Goal: Task Accomplishment & Management: Use online tool/utility

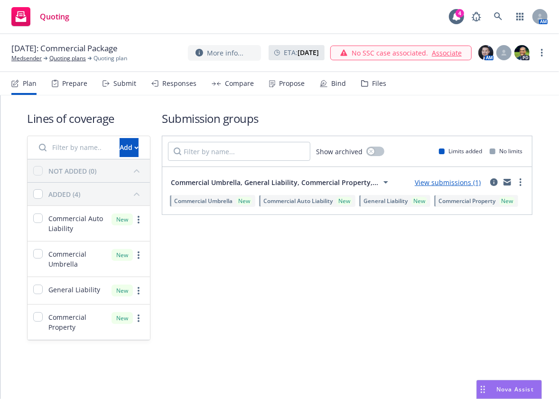
click at [461, 179] on link "View submissions (1)" at bounding box center [448, 182] width 66 height 9
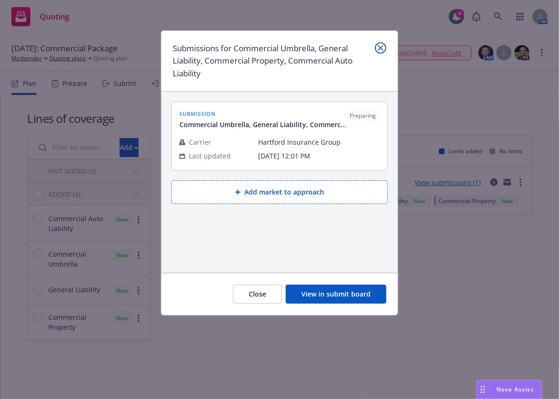
click at [381, 49] on icon "close" at bounding box center [381, 48] width 6 height 6
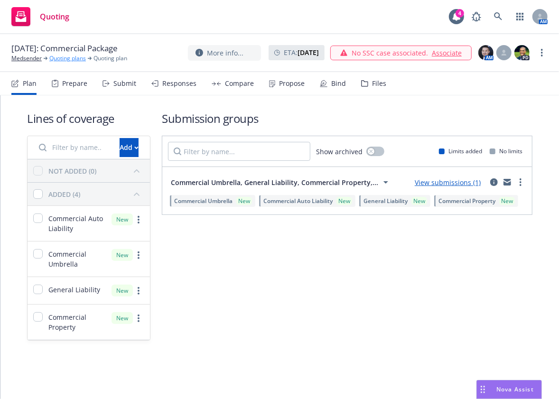
click at [74, 58] on link "Quoting plans" at bounding box center [67, 58] width 37 height 9
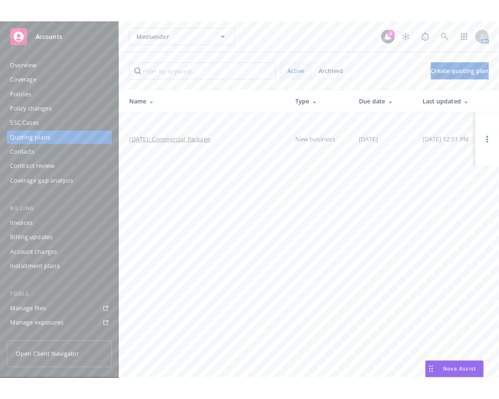
scroll to position [219, 0]
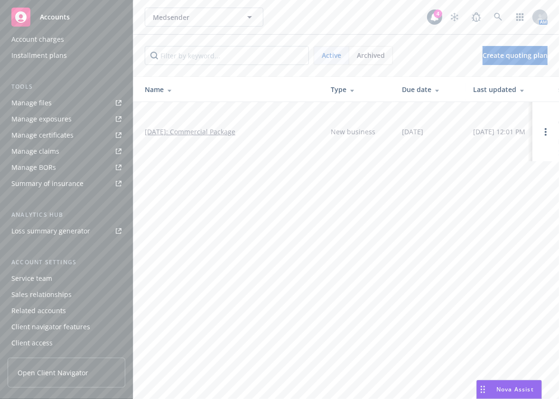
click at [52, 93] on div "Tools Manage files Manage exposures Manage certificates Manage claims Manage BO…" at bounding box center [67, 136] width 118 height 109
click at [52, 102] on link "Manage files" at bounding box center [67, 102] width 118 height 15
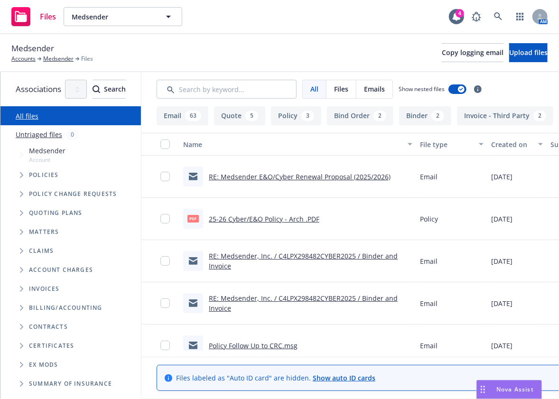
click at [21, 212] on icon "Tree Example" at bounding box center [22, 213] width 4 height 6
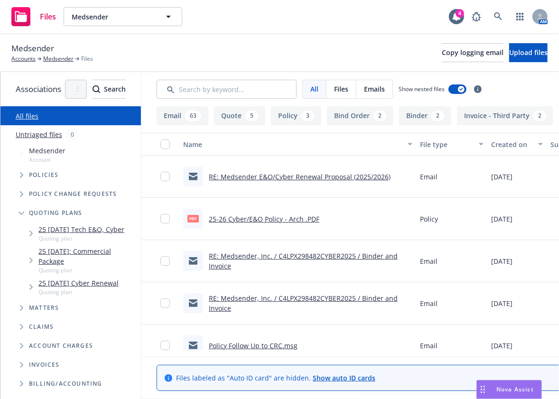
click at [31, 258] on icon "Tree Example" at bounding box center [31, 261] width 4 height 6
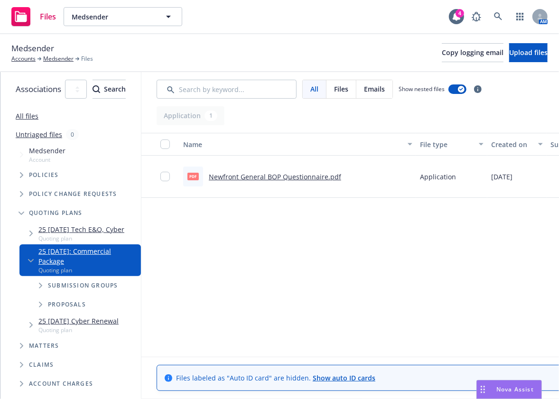
click at [38, 278] on span "Tree Example" at bounding box center [40, 285] width 15 height 15
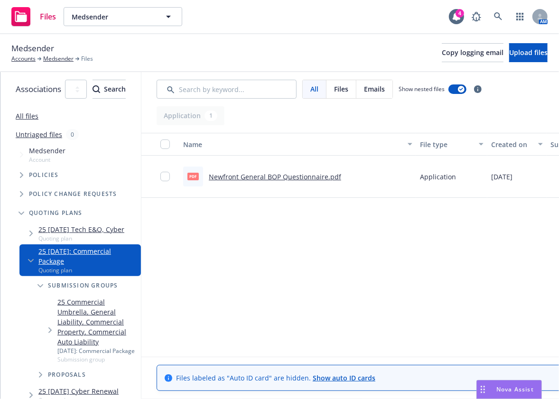
click at [69, 297] on link "25 Commercial Umbrella, General Liability, Commercial Property, Commercial Auto…" at bounding box center [97, 322] width 80 height 50
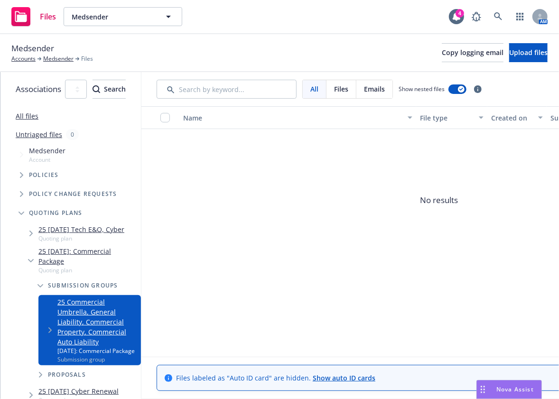
click at [50, 327] on icon "Tree Example" at bounding box center [50, 330] width 4 height 6
click at [114, 266] on span "Quoting plan" at bounding box center [87, 270] width 99 height 8
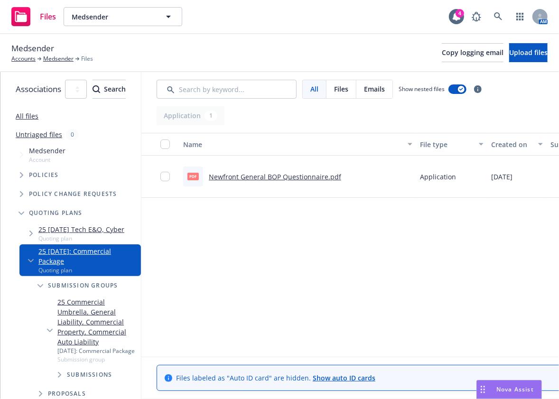
click at [341, 176] on link "Newfront General BOP Questionnaire.pdf" at bounding box center [275, 176] width 132 height 9
click at [454, 56] on span "Copy logging email" at bounding box center [473, 52] width 62 height 9
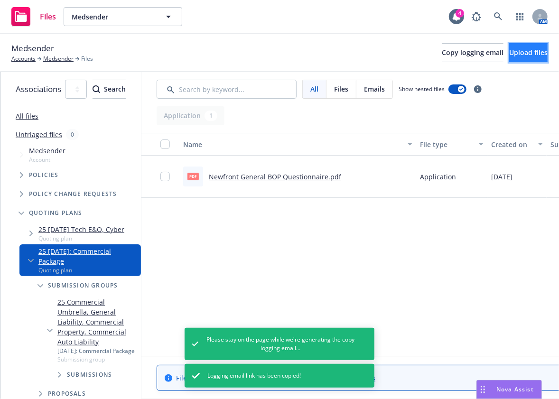
click at [509, 56] on button "Upload files" at bounding box center [528, 52] width 38 height 19
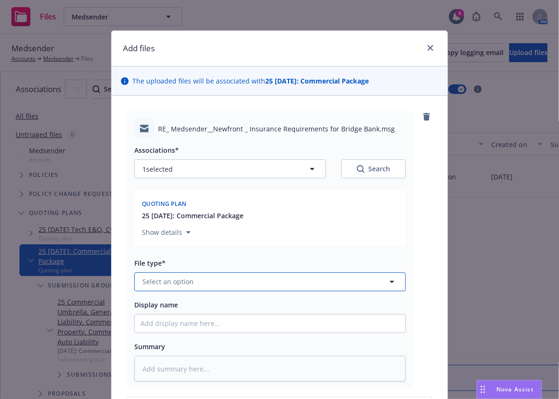
click at [234, 272] on button "Select an option" at bounding box center [269, 281] width 271 height 19
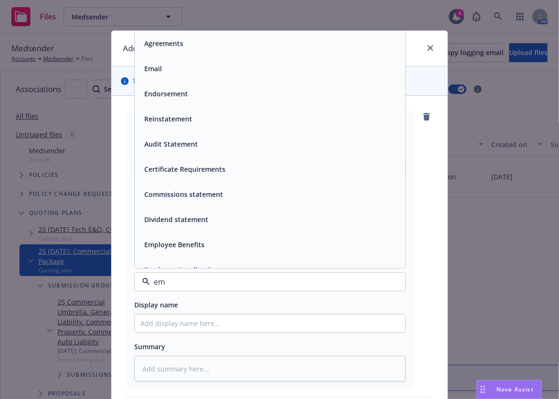
type input "ema"
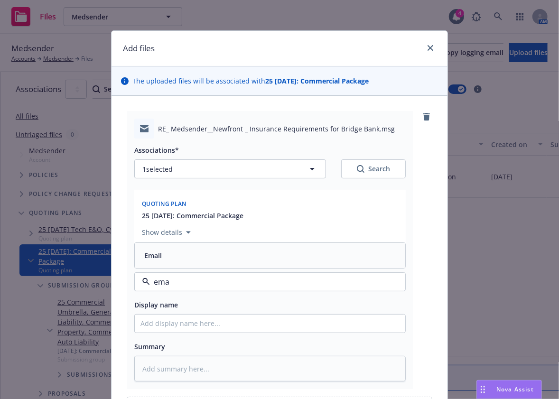
click at [241, 255] on div "Email" at bounding box center [269, 256] width 259 height 14
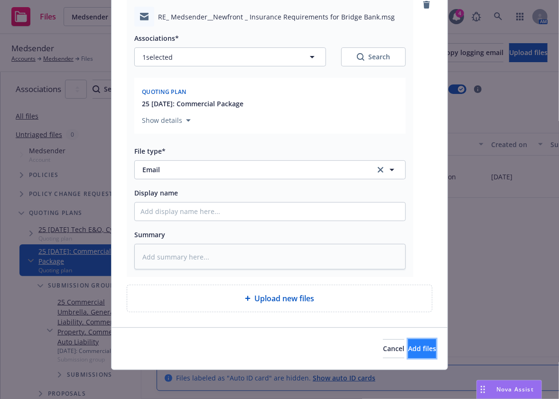
click at [408, 341] on button "Add files" at bounding box center [422, 348] width 28 height 19
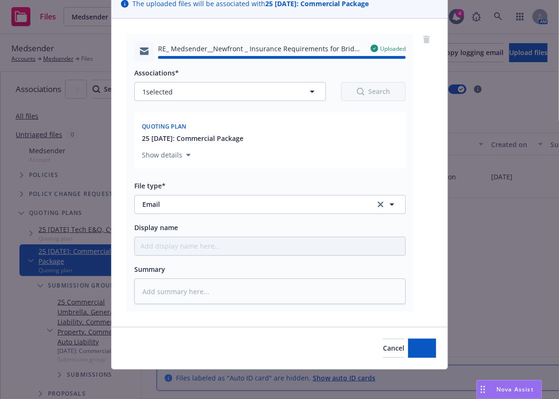
type textarea "x"
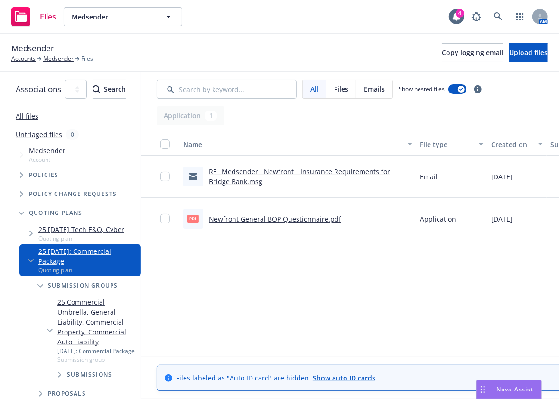
click at [350, 28] on div "Files Medsender Medsender 4 AM" at bounding box center [279, 17] width 559 height 34
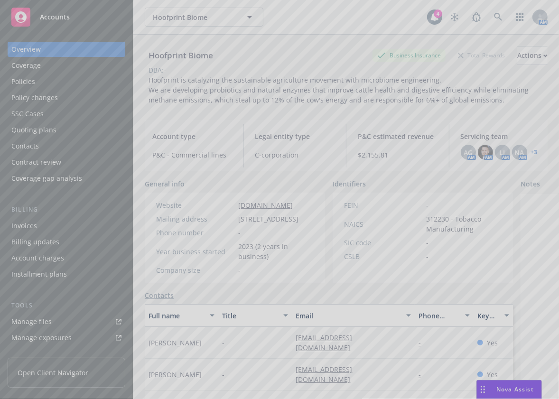
click at [477, 14] on div at bounding box center [279, 199] width 559 height 399
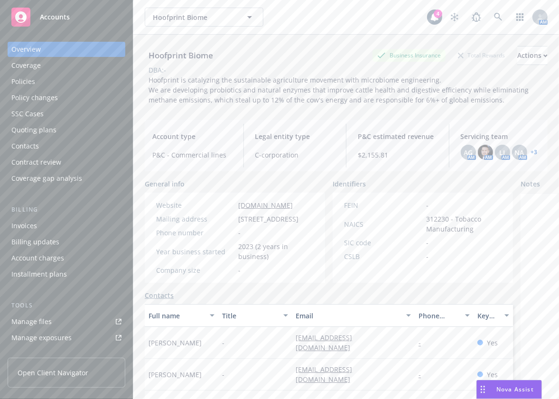
click at [484, 16] on div at bounding box center [279, 199] width 559 height 399
click at [489, 16] on link at bounding box center [498, 17] width 19 height 19
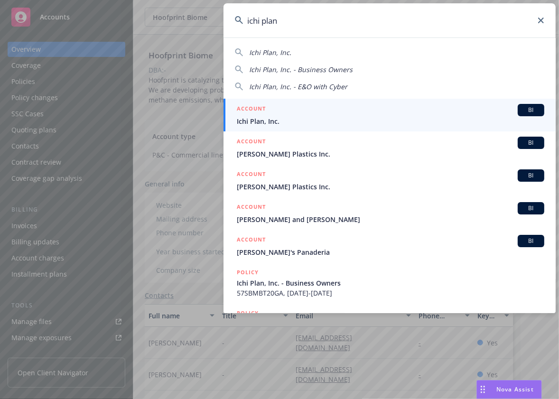
type input "ichi plan"
click at [352, 115] on div "ACCOUNT BI" at bounding box center [390, 110] width 307 height 12
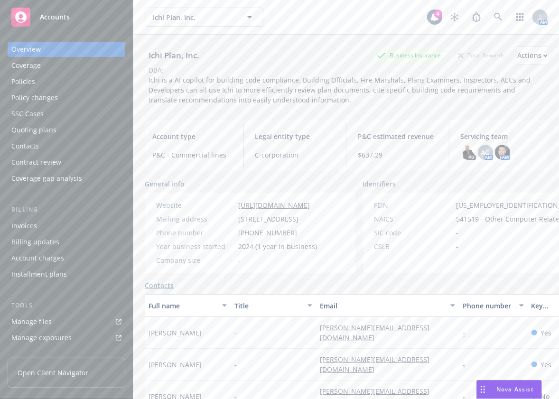
click at [74, 85] on div "Policies" at bounding box center [66, 81] width 110 height 15
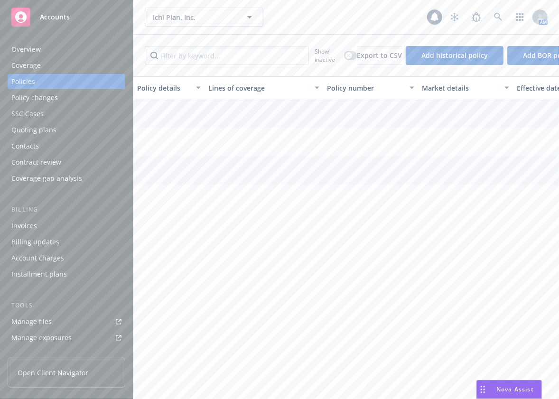
click at [71, 81] on div "Policies" at bounding box center [66, 81] width 110 height 15
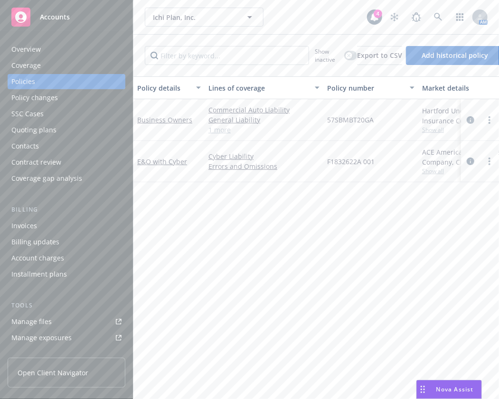
drag, startPoint x: 317, startPoint y: 214, endPoint x: 348, endPoint y: 146, distance: 74.9
click at [317, 214] on div "Policy details Lines of coverage Policy number Market details Effective date Ex…" at bounding box center [315, 234] width 365 height 316
